Goal: Browse casually: Explore the website without a specific task or goal

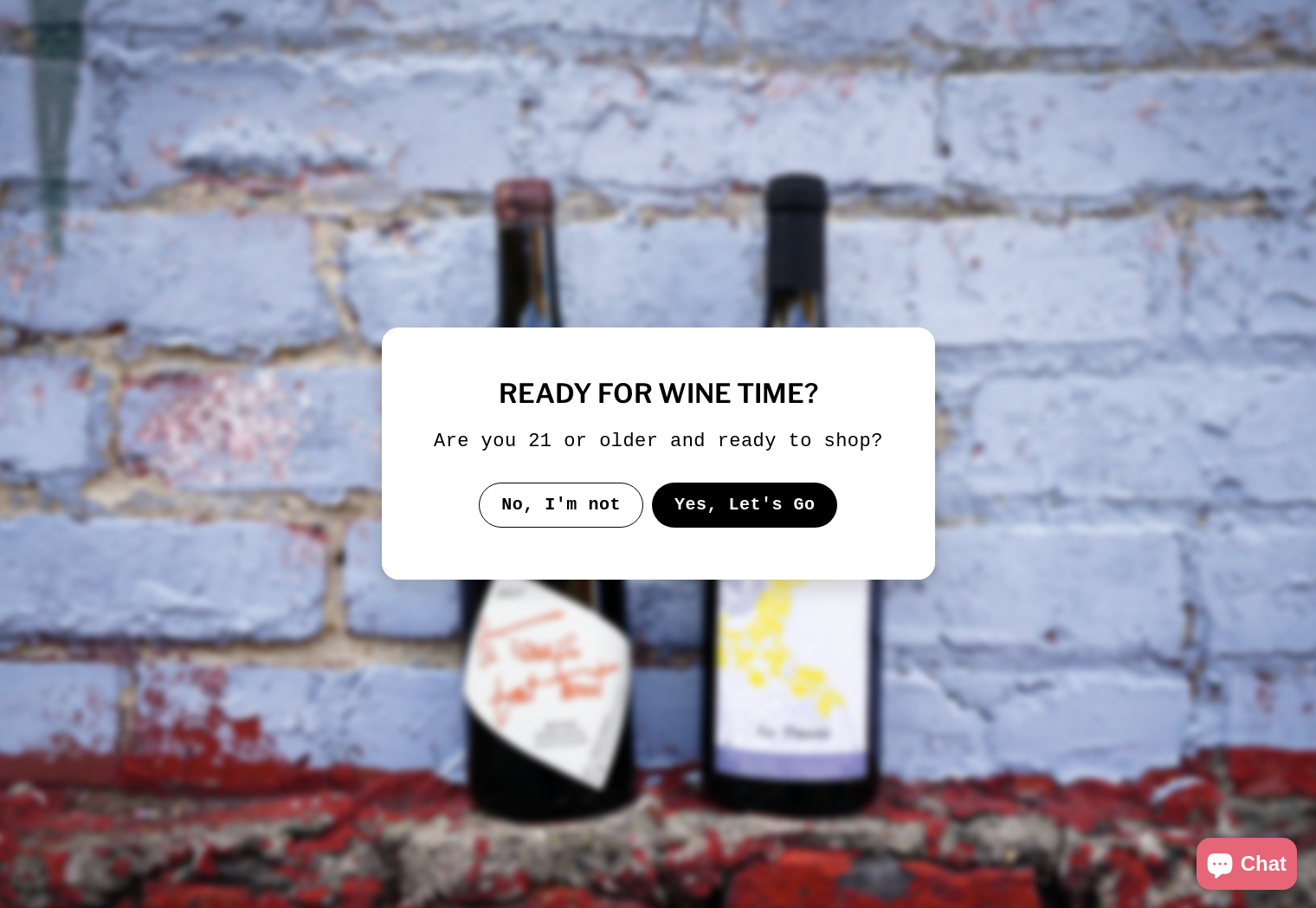
click at [776, 504] on button "Yes, Let's Go" at bounding box center [744, 504] width 186 height 45
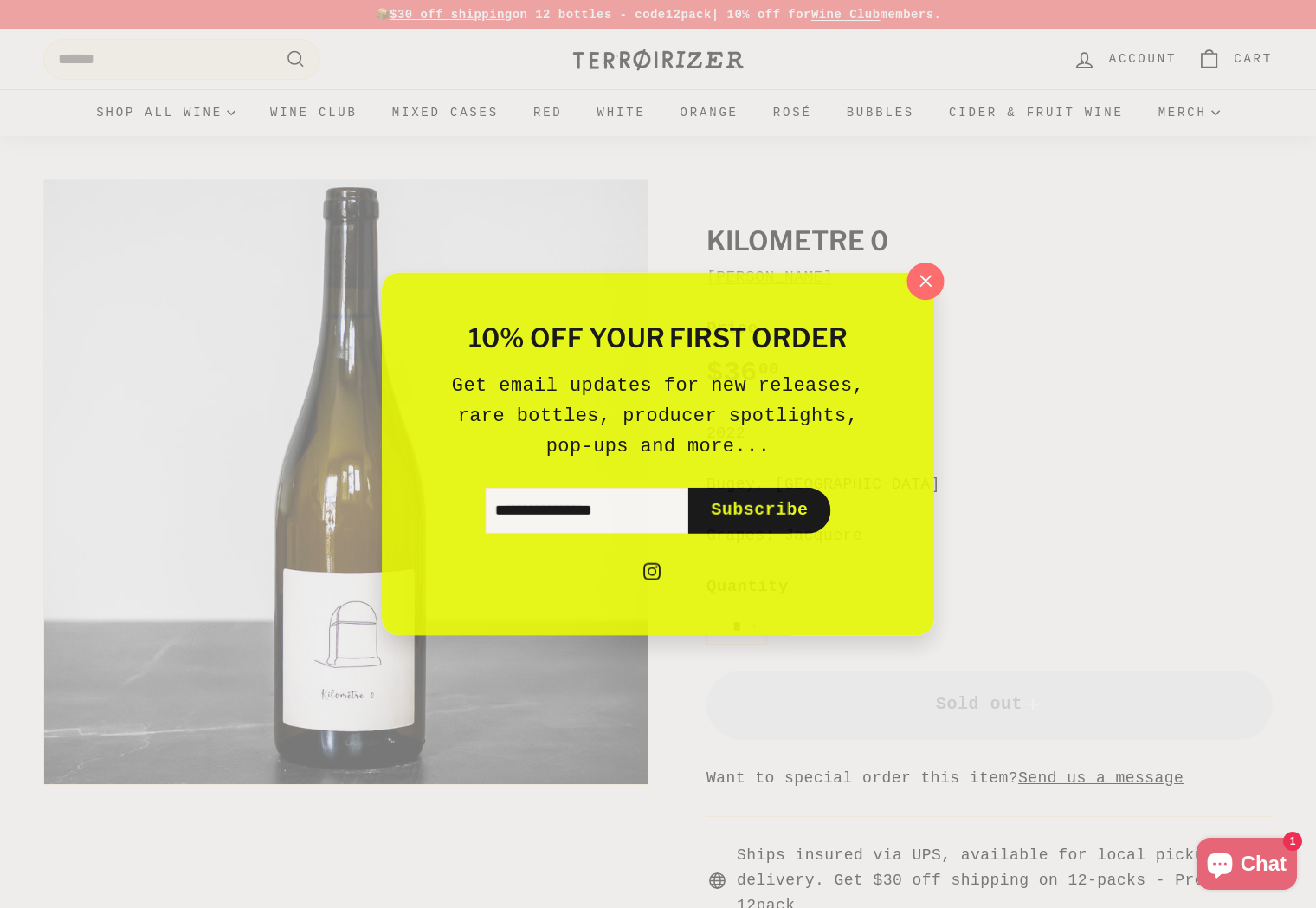
click at [937, 284] on icon "button" at bounding box center [927, 281] width 26 height 26
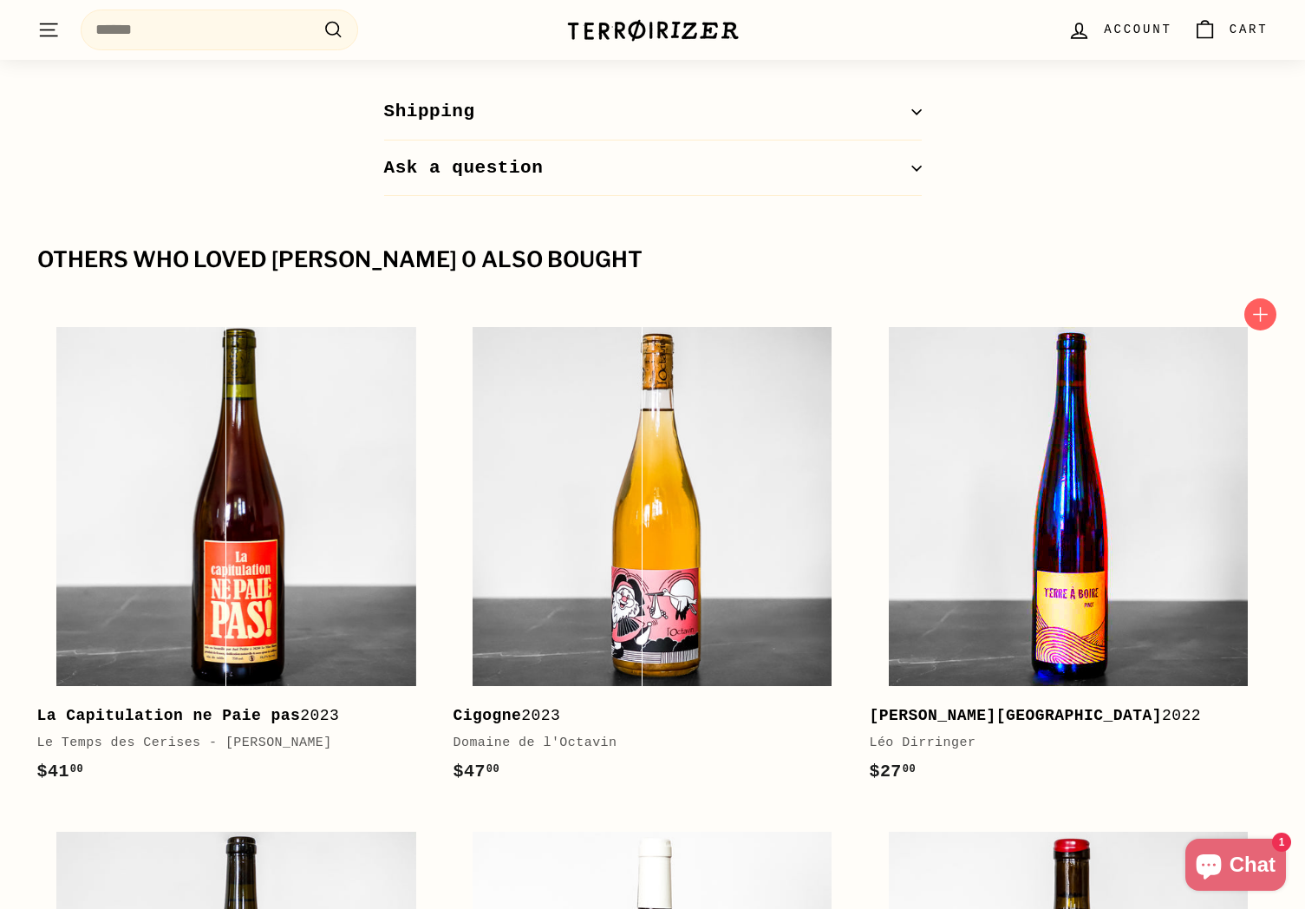
scroll to position [1127, 0]
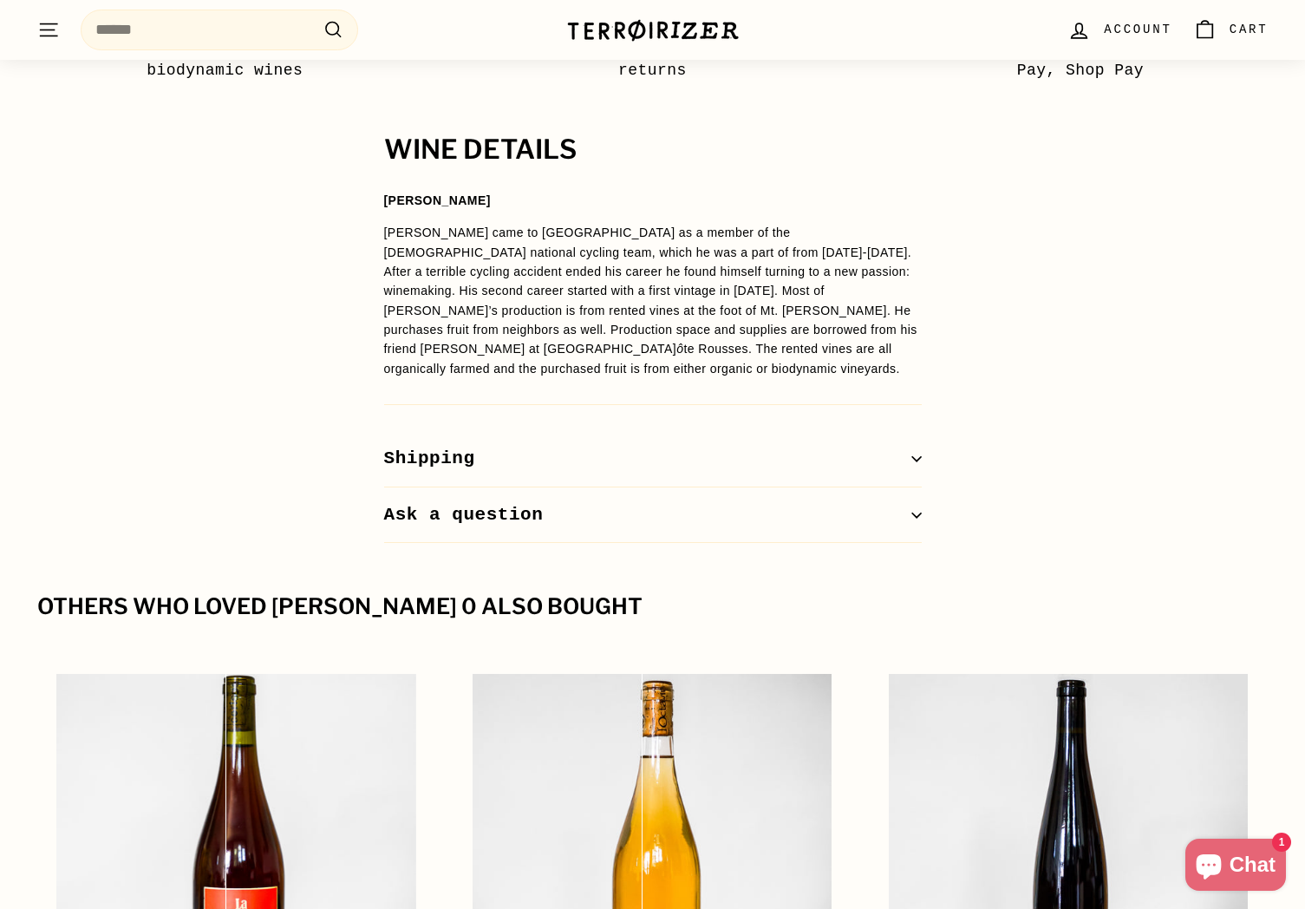
click at [791, 292] on p "[PERSON_NAME] came to [GEOGRAPHIC_DATA] as a member of the [DEMOGRAPHIC_DATA] n…" at bounding box center [653, 300] width 538 height 155
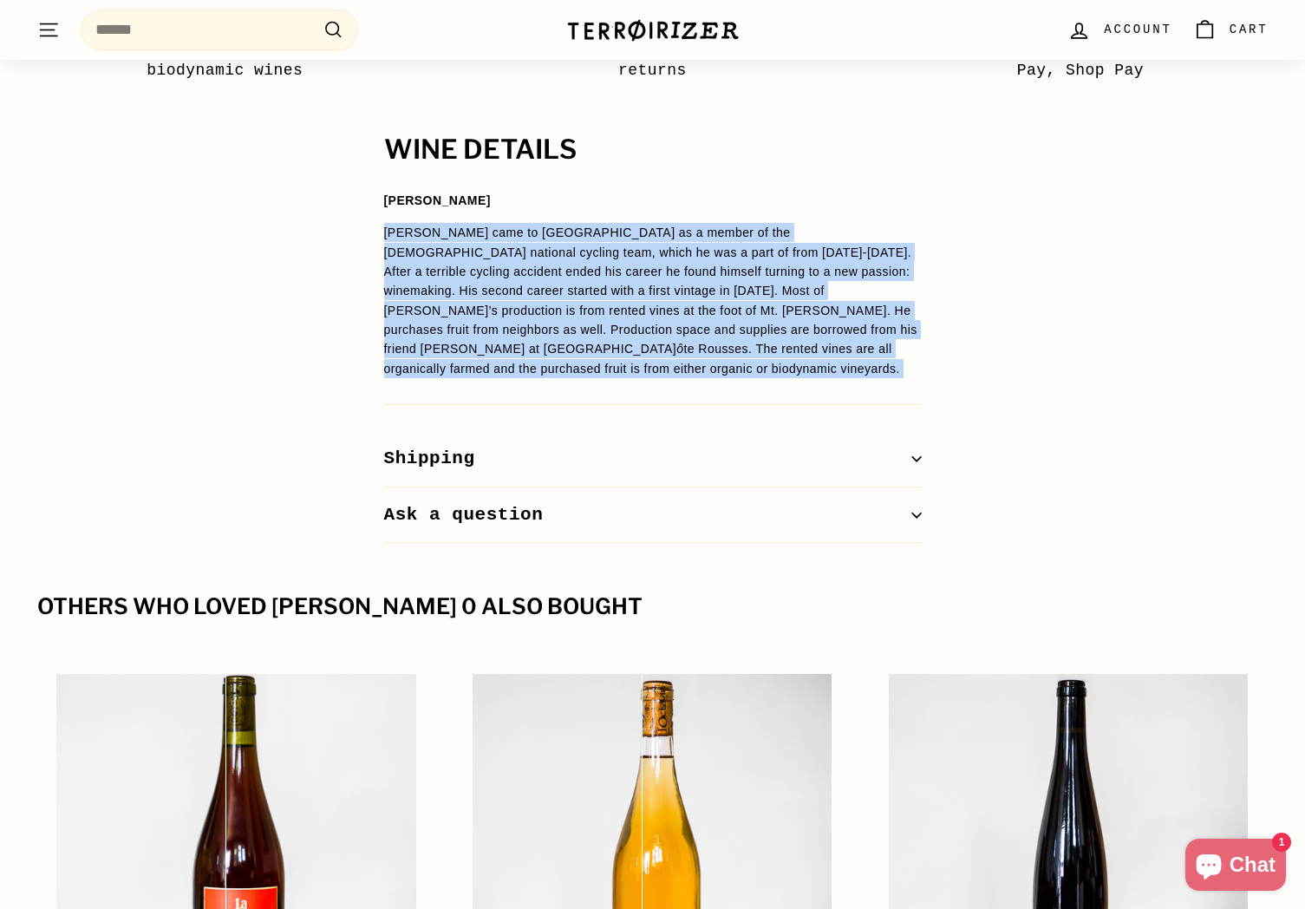
click at [791, 292] on p "[PERSON_NAME] came to [GEOGRAPHIC_DATA] as a member of the [DEMOGRAPHIC_DATA] n…" at bounding box center [653, 300] width 538 height 155
click at [499, 290] on p "[PERSON_NAME] came to [GEOGRAPHIC_DATA] as a member of the [DEMOGRAPHIC_DATA] n…" at bounding box center [653, 300] width 538 height 155
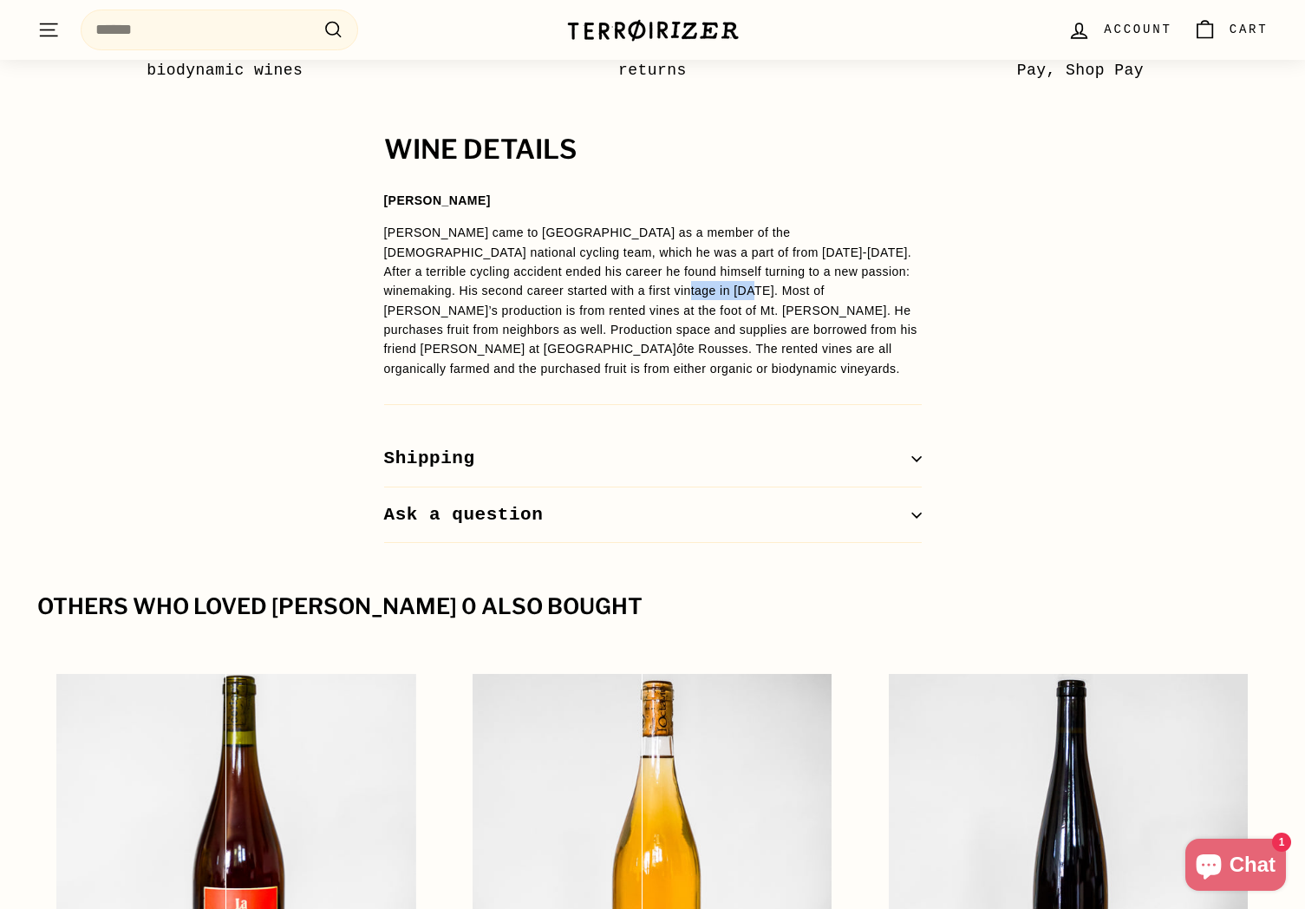
click at [499, 290] on p "[PERSON_NAME] came to [GEOGRAPHIC_DATA] as a member of the [DEMOGRAPHIC_DATA] n…" at bounding box center [653, 300] width 538 height 155
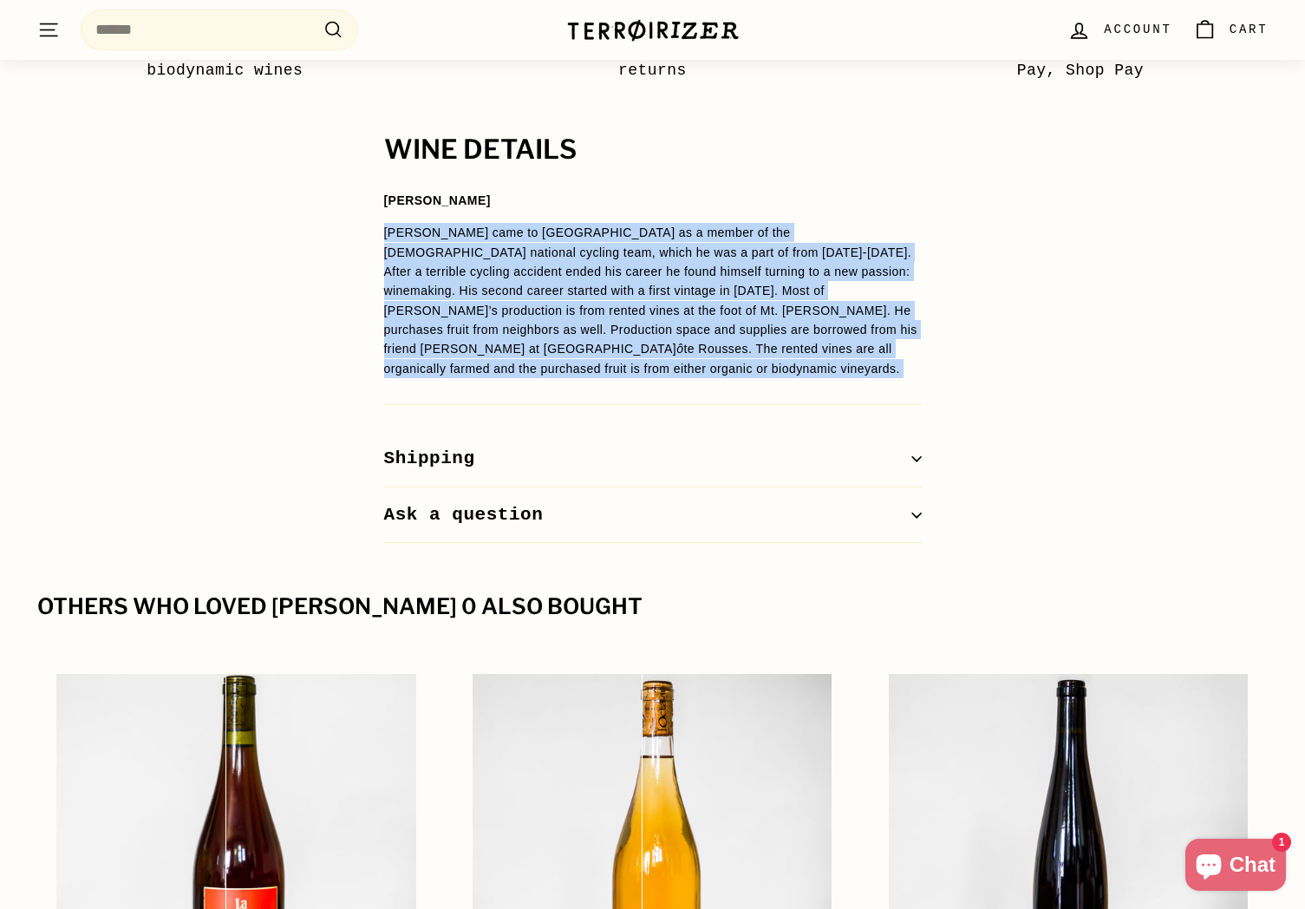
click at [499, 290] on p "[PERSON_NAME] came to [GEOGRAPHIC_DATA] as a member of the [DEMOGRAPHIC_DATA] n…" at bounding box center [653, 300] width 538 height 155
click at [649, 291] on p "[PERSON_NAME] came to [GEOGRAPHIC_DATA] as a member of the [DEMOGRAPHIC_DATA] n…" at bounding box center [653, 300] width 538 height 155
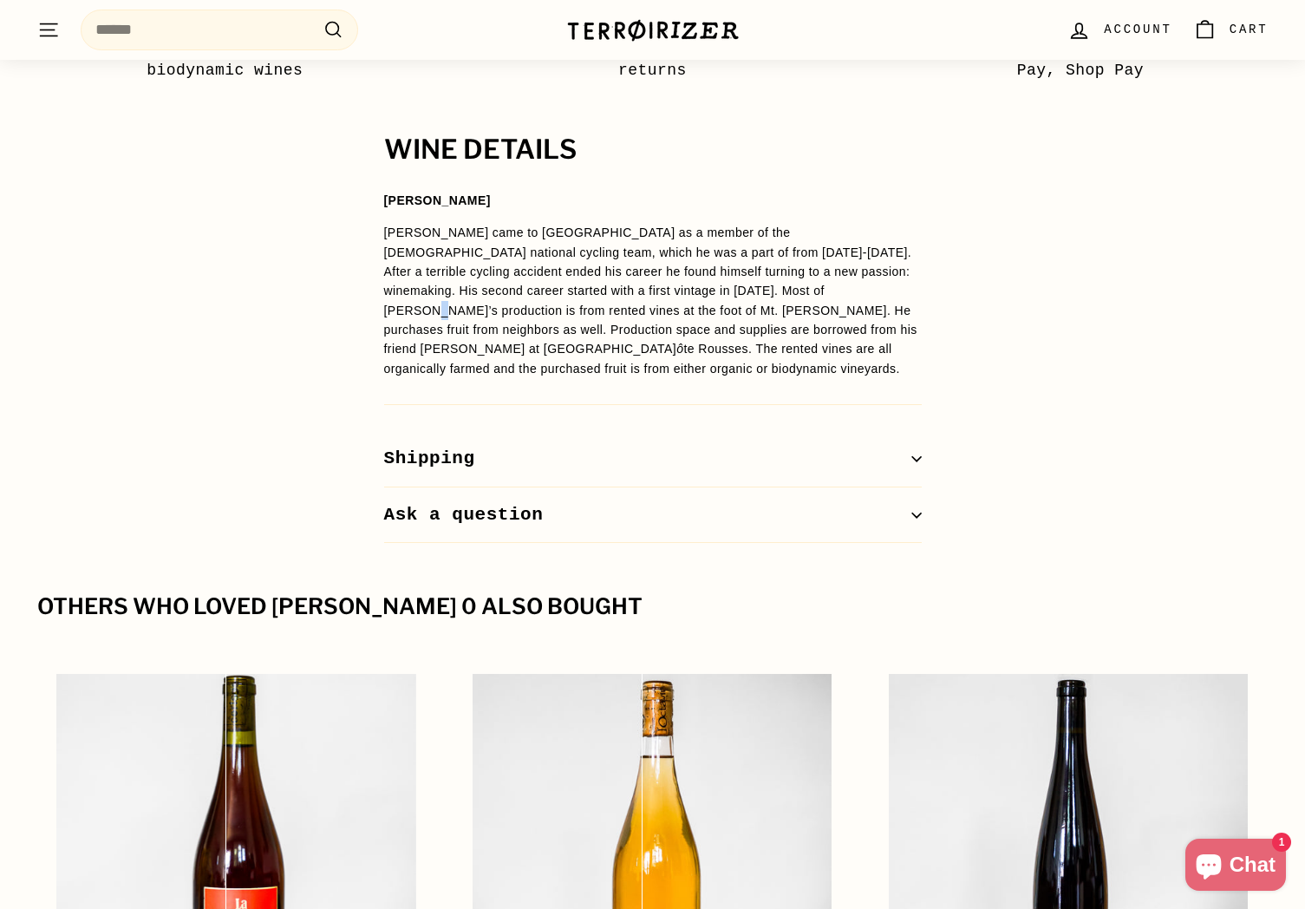
click at [649, 291] on p "[PERSON_NAME] came to [GEOGRAPHIC_DATA] as a member of the [DEMOGRAPHIC_DATA] n…" at bounding box center [653, 300] width 538 height 155
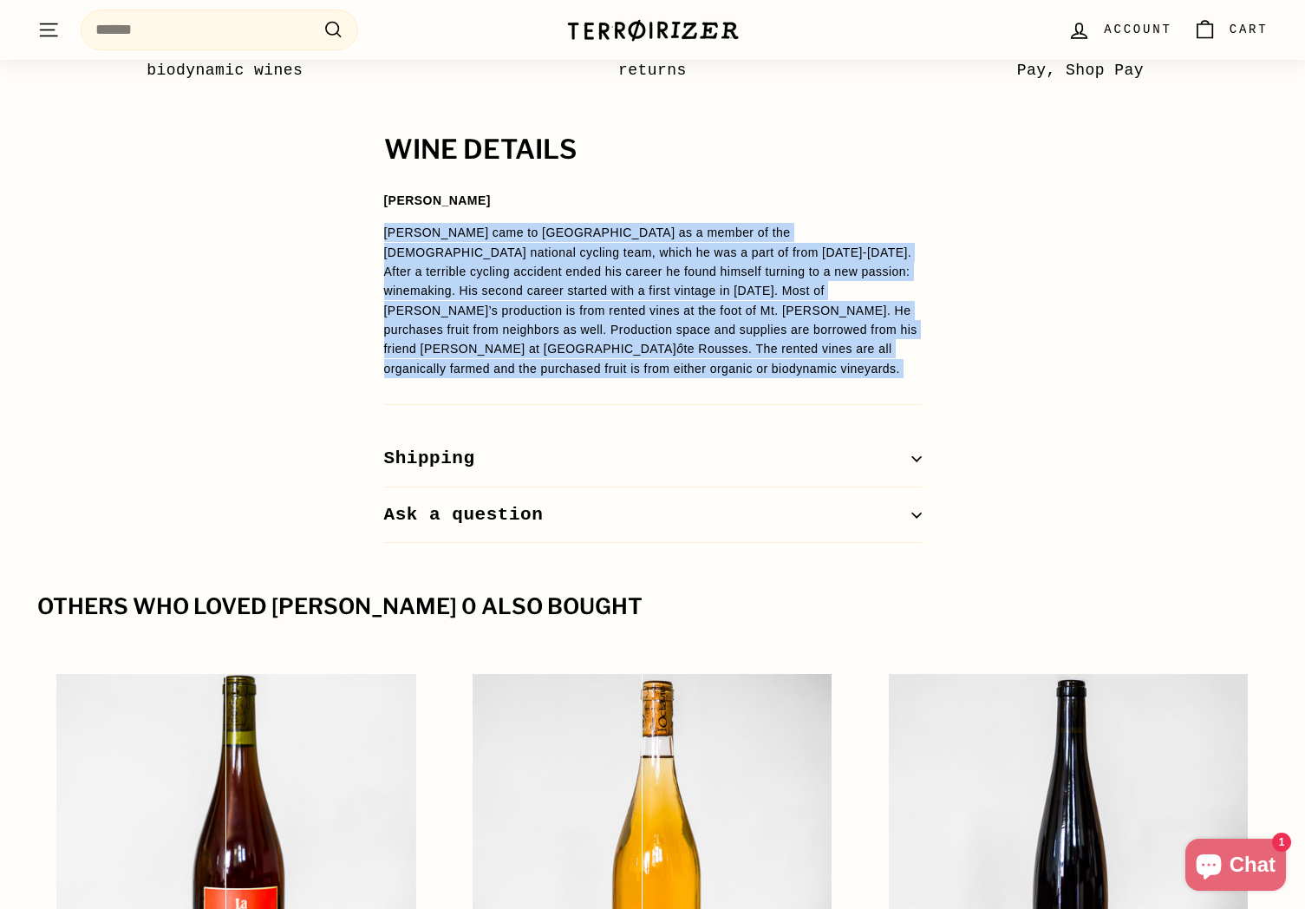
click at [649, 291] on p "[PERSON_NAME] came to [GEOGRAPHIC_DATA] as a member of the [DEMOGRAPHIC_DATA] n…" at bounding box center [653, 300] width 538 height 155
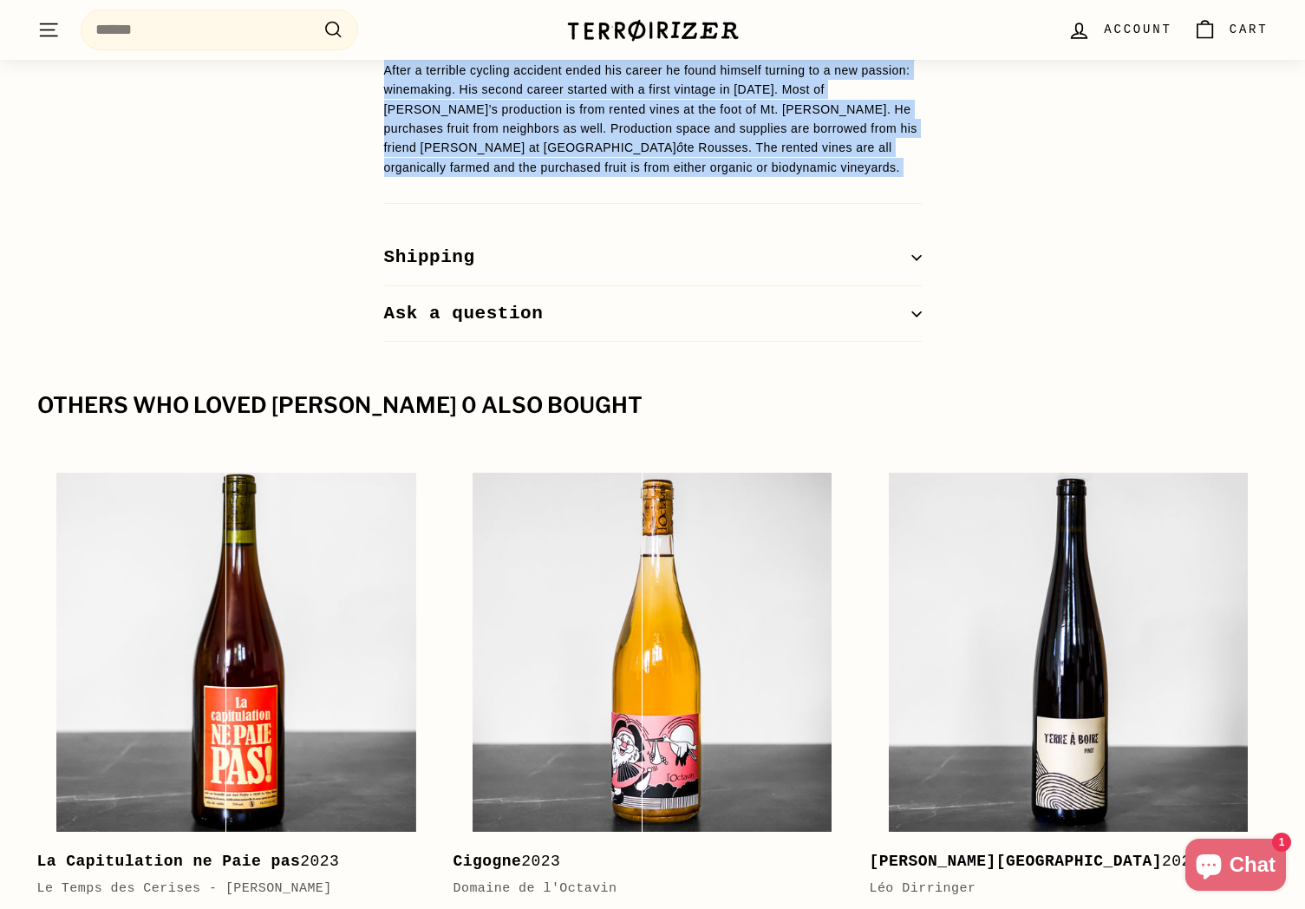
scroll to position [1561, 0]
